Goal: Obtain resource: Download file/media

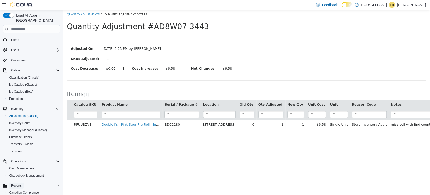
drag, startPoint x: 16, startPoint y: 177, endPoint x: 12, endPoint y: 180, distance: 4.8
drag, startPoint x: 75, startPoint y: 189, endPoint x: 69, endPoint y: 182, distance: 9.1
click at [102, 134] on html "× The adjustment request was successfully processed. Quantity Adjustments Quant…" at bounding box center [246, 72] width 367 height 124
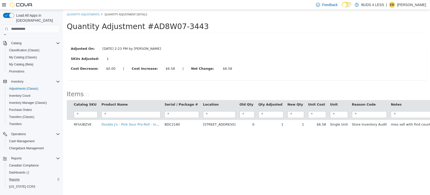
scroll to position [28, 0]
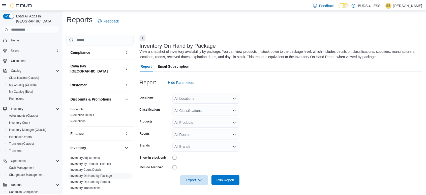
scroll to position [56, 0]
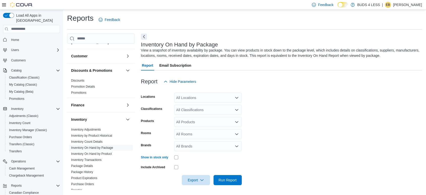
click at [204, 108] on div "All Classifications" at bounding box center [208, 110] width 68 height 10
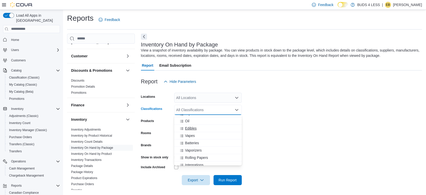
click at [193, 126] on span "Edibles" at bounding box center [191, 128] width 12 height 5
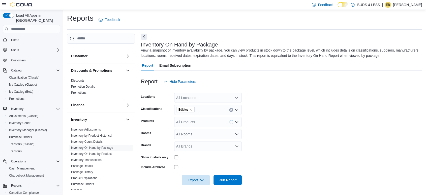
click at [308, 104] on form "Locations All Locations Classifications Edibles Products All Products Rooms All…" at bounding box center [281, 135] width 281 height 98
click at [221, 97] on div "All Locations" at bounding box center [208, 98] width 68 height 10
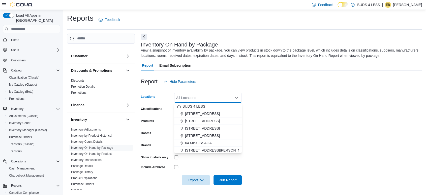
click at [197, 128] on span "[STREET_ADDRESS]" at bounding box center [202, 128] width 35 height 5
click at [362, 82] on div "Report Hide Parameters" at bounding box center [281, 81] width 281 height 10
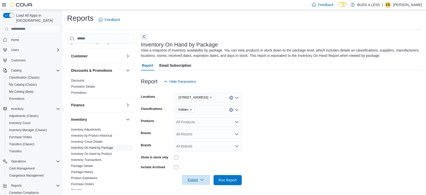
click at [203, 182] on span "Export" at bounding box center [196, 179] width 22 height 10
click at [203, 152] on button "Export to Excel" at bounding box center [196, 149] width 29 height 10
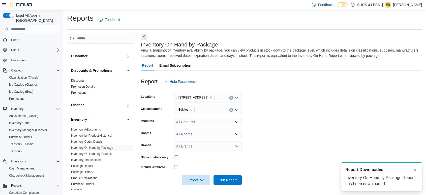
scroll to position [0, 0]
